Goal: Information Seeking & Learning: Learn about a topic

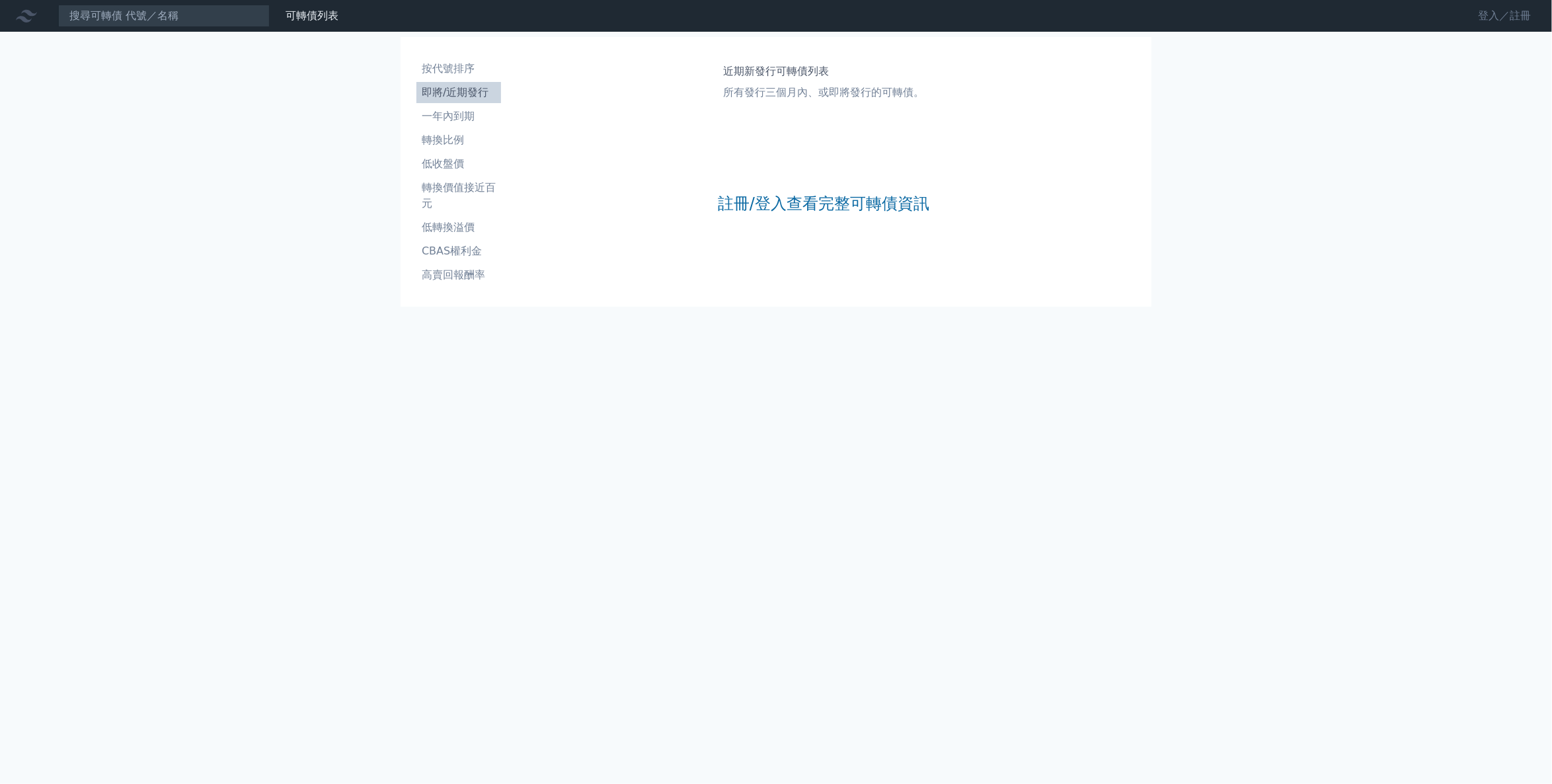
click at [1489, 16] on link "登入／註冊" at bounding box center [1504, 16] width 74 height 21
click at [757, 119] on link "Google 登入／註冊" at bounding box center [776, 116] width 138 height 28
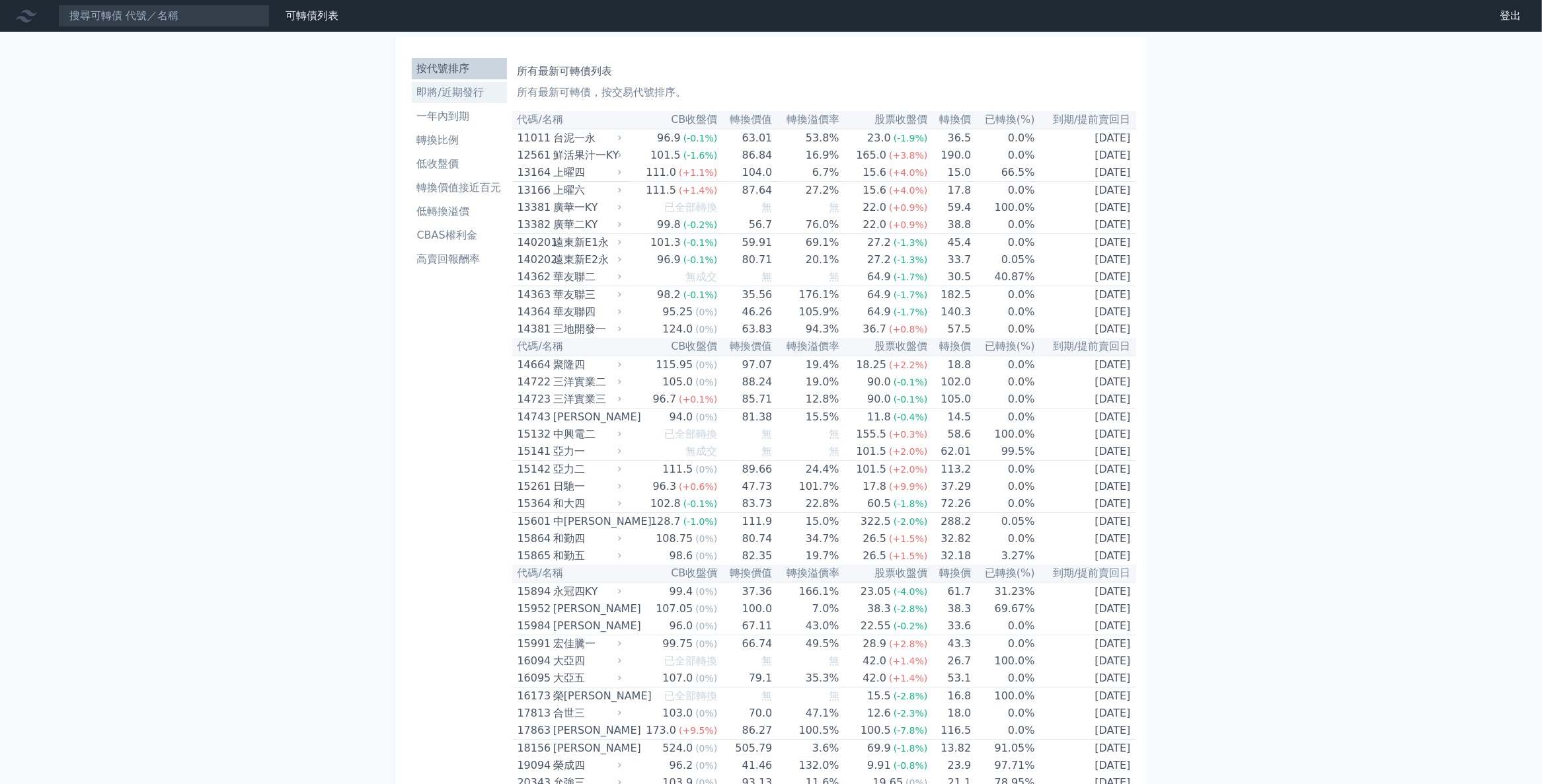
click at [465, 97] on li "即將/近期發行" at bounding box center [459, 92] width 95 height 16
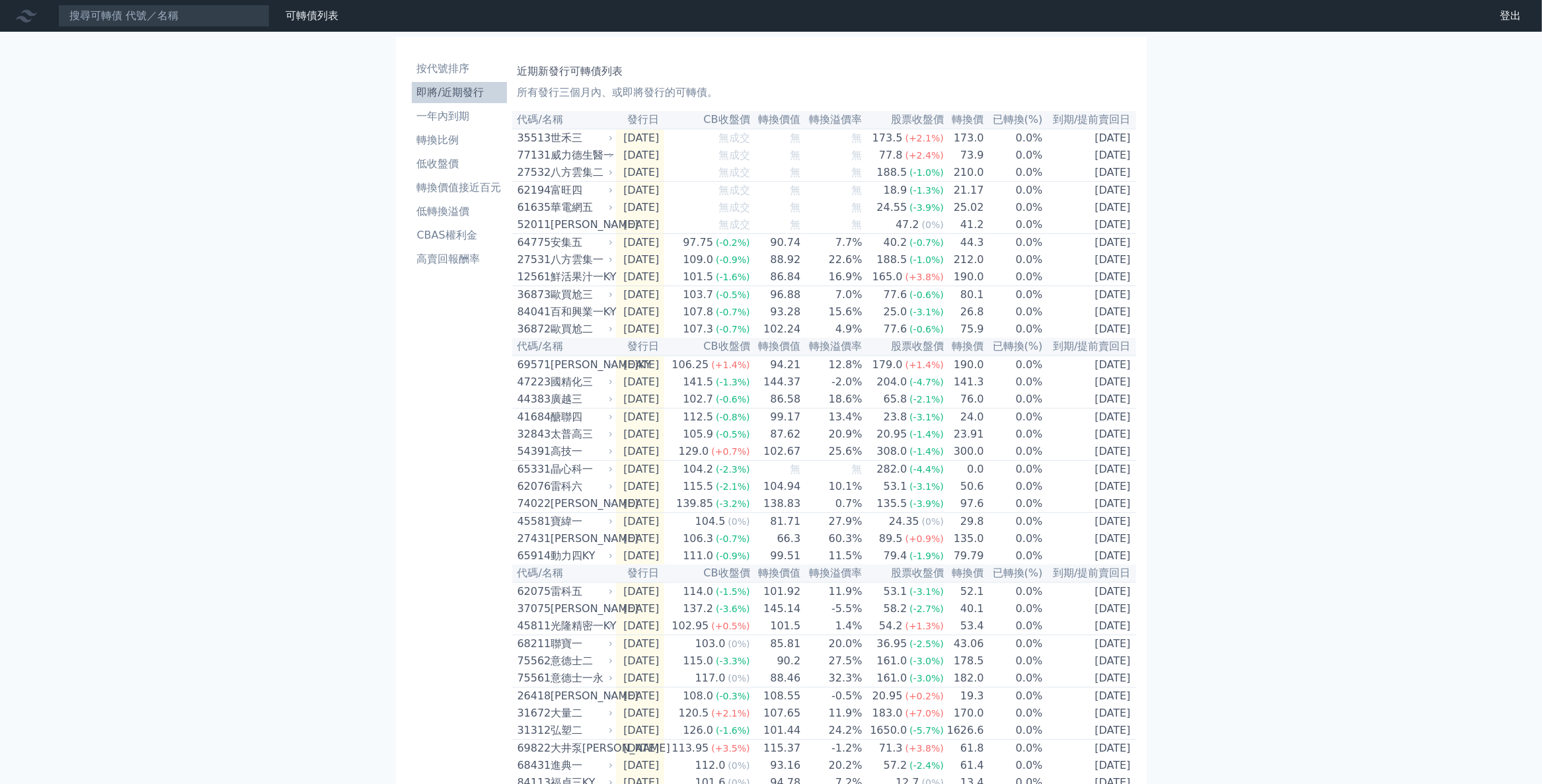
click at [1359, 195] on div "可轉債列表 財務數據 可轉債列表 財務數據 登出 登出 按代號排序 即將/近期發行 一年內到期 轉換比例 低收盤價 轉換價值接近百元 低轉換溢價" at bounding box center [771, 467] width 1542 height 934
click at [447, 235] on li "CBAS權利金" at bounding box center [459, 235] width 95 height 16
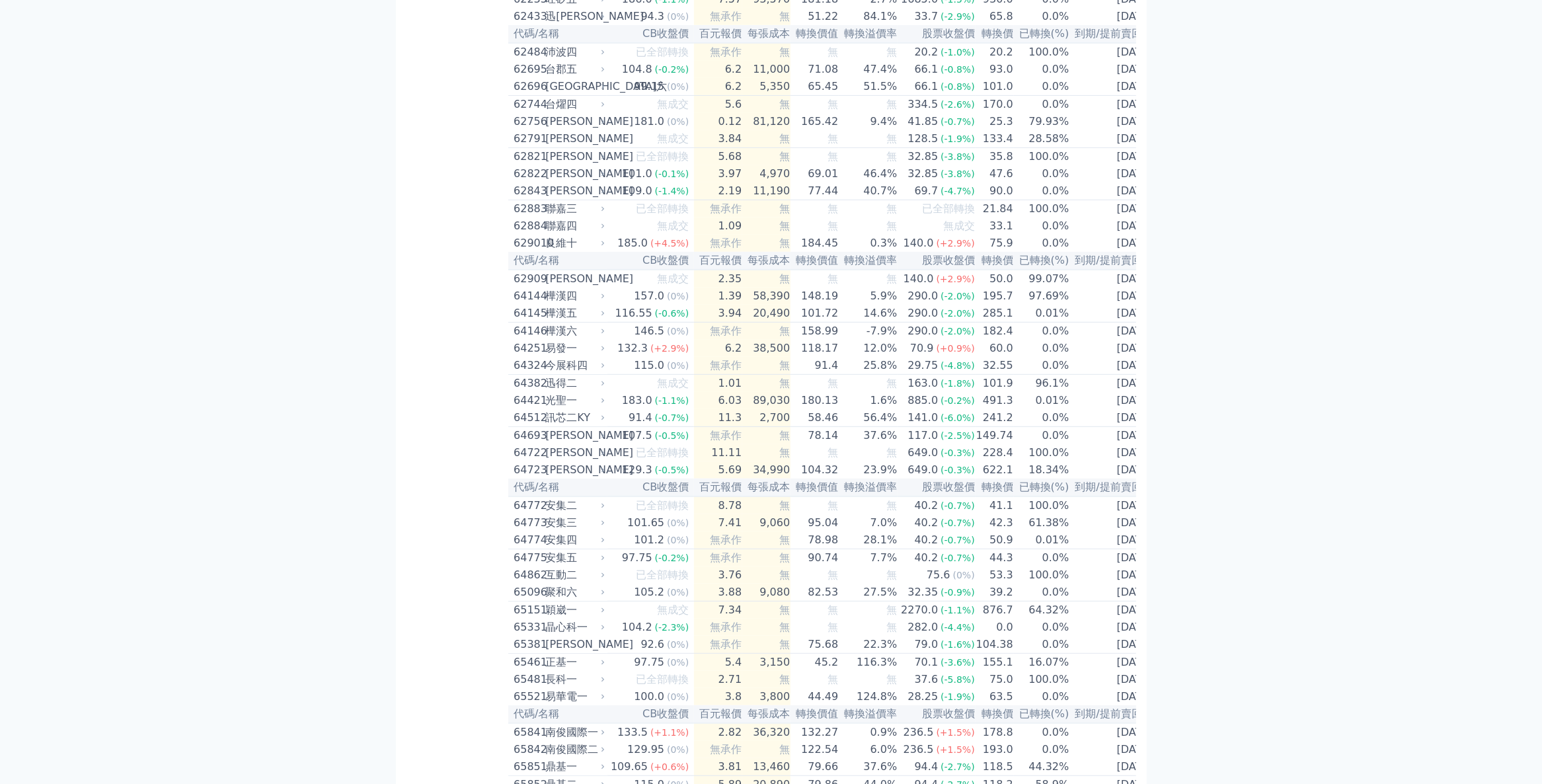
scroll to position [5088, 0]
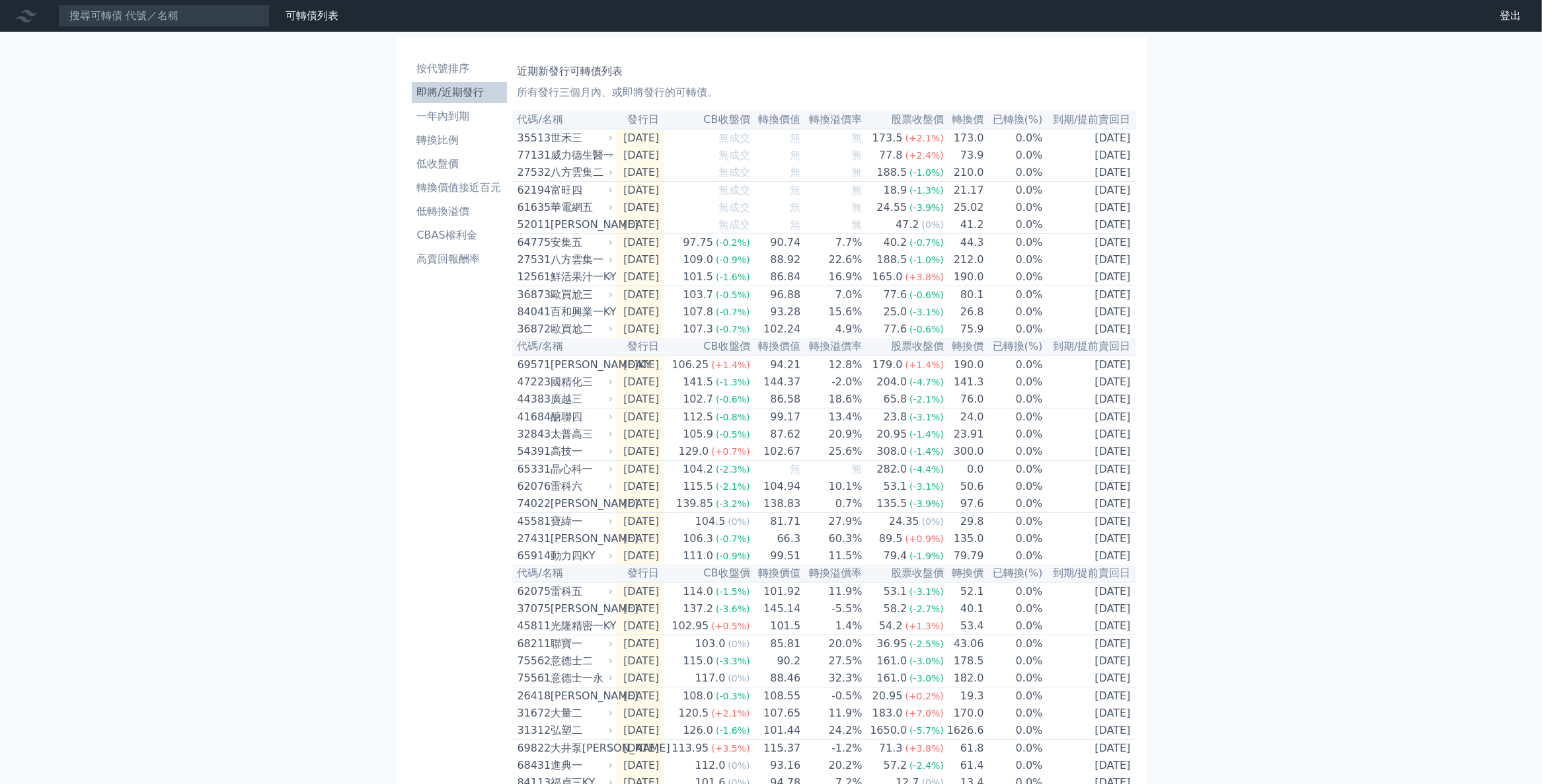
click at [406, 500] on div "按代號排序 即將/近期發行 一年內到期 轉換比例 低收盤價 轉換價值接近百元 低轉換溢價 CBAS權利金 高賣回報酬率" at bounding box center [459, 483] width 106 height 860
click at [451, 261] on li "高賣回報酬率" at bounding box center [459, 258] width 95 height 16
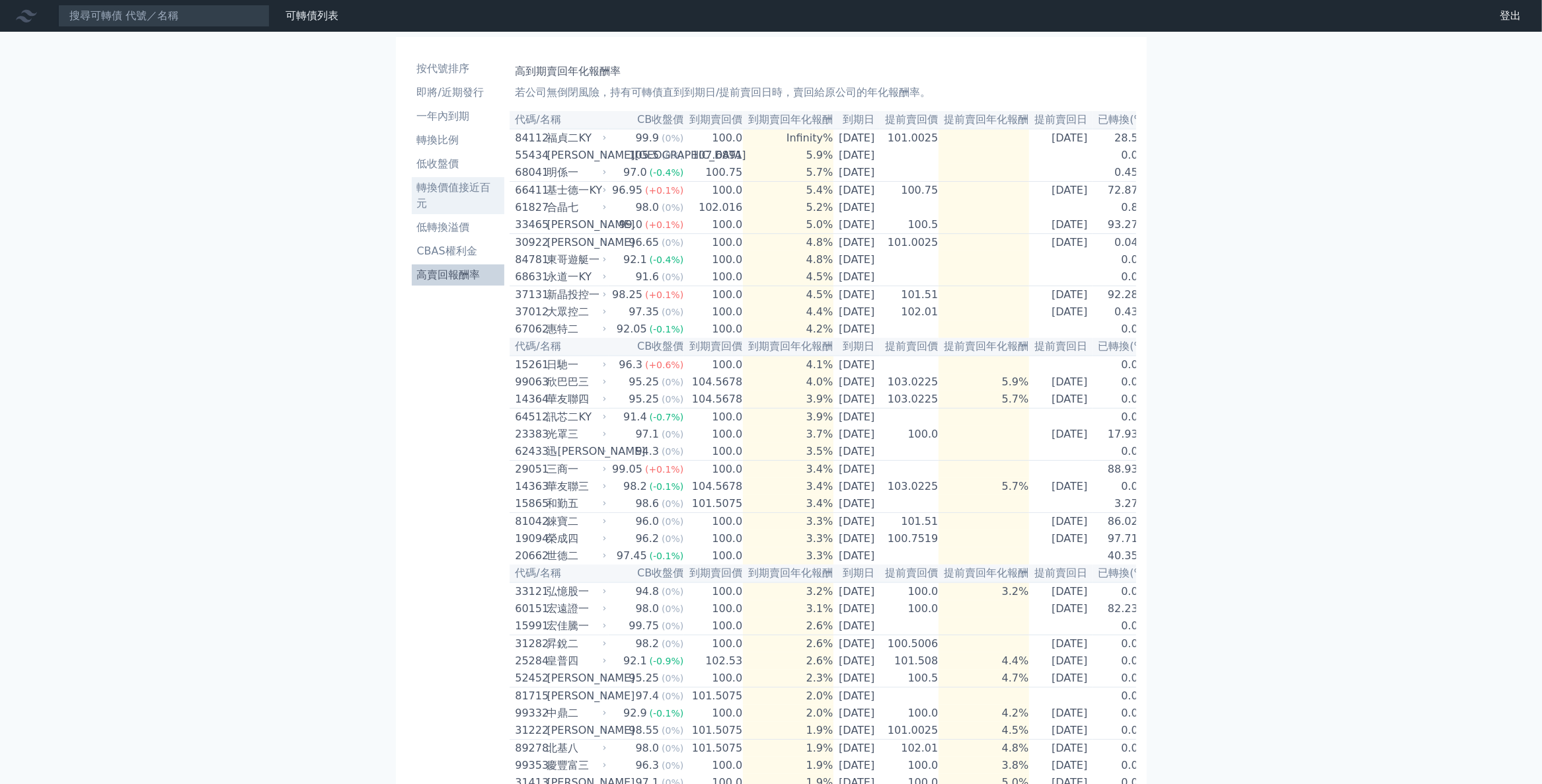
click at [443, 189] on li "轉換價值接近百元" at bounding box center [458, 196] width 93 height 32
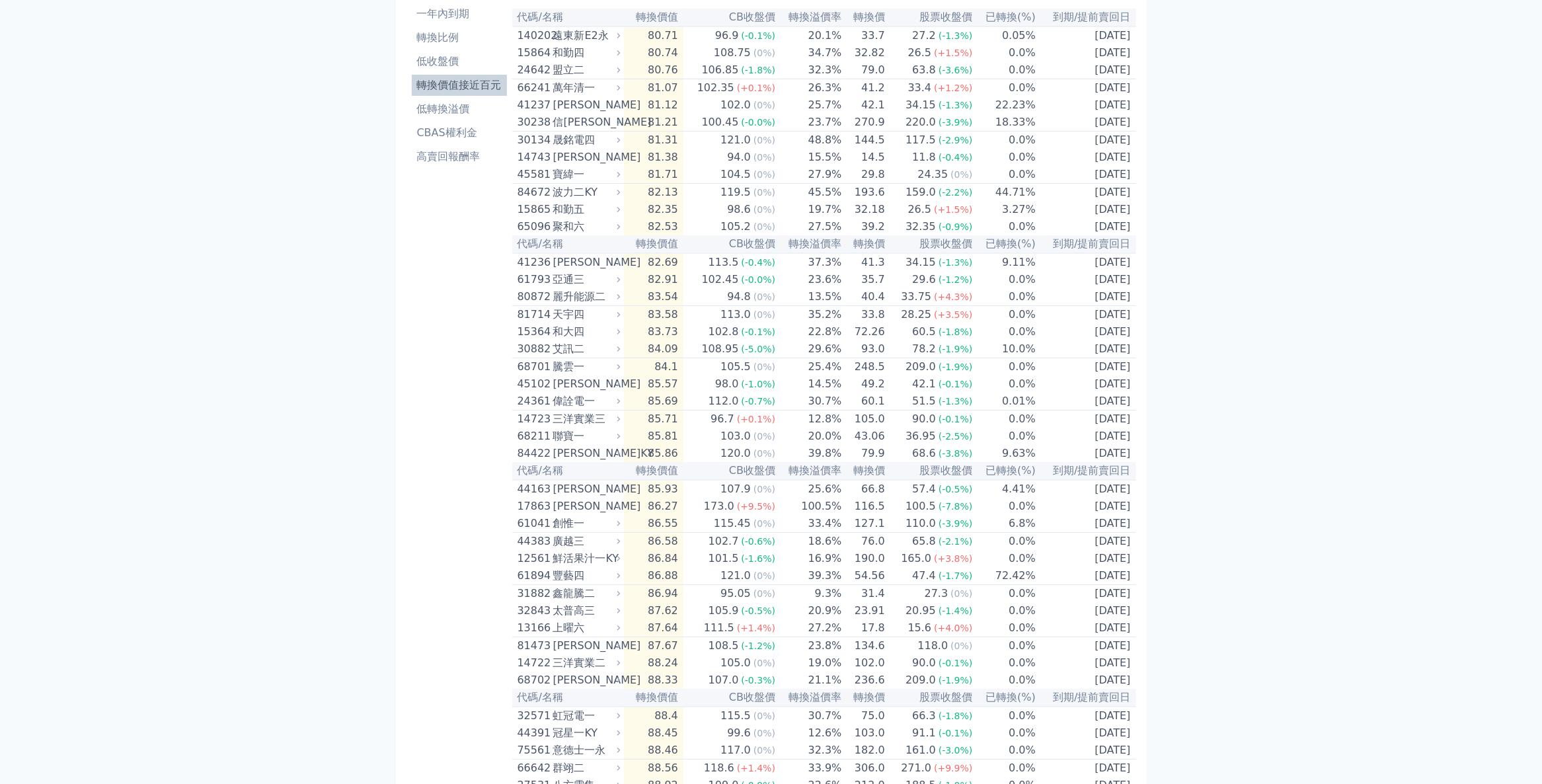
scroll to position [65, 0]
